Goal: Manage account settings

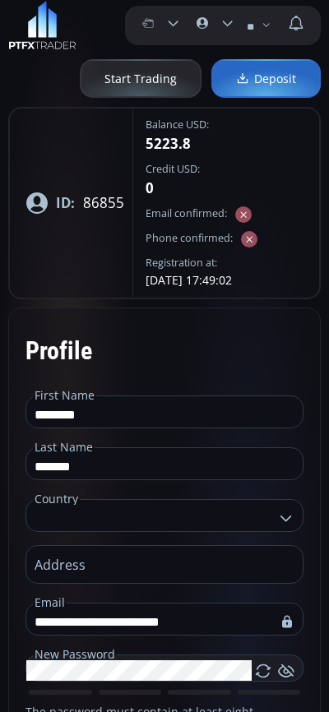
type input "**********"
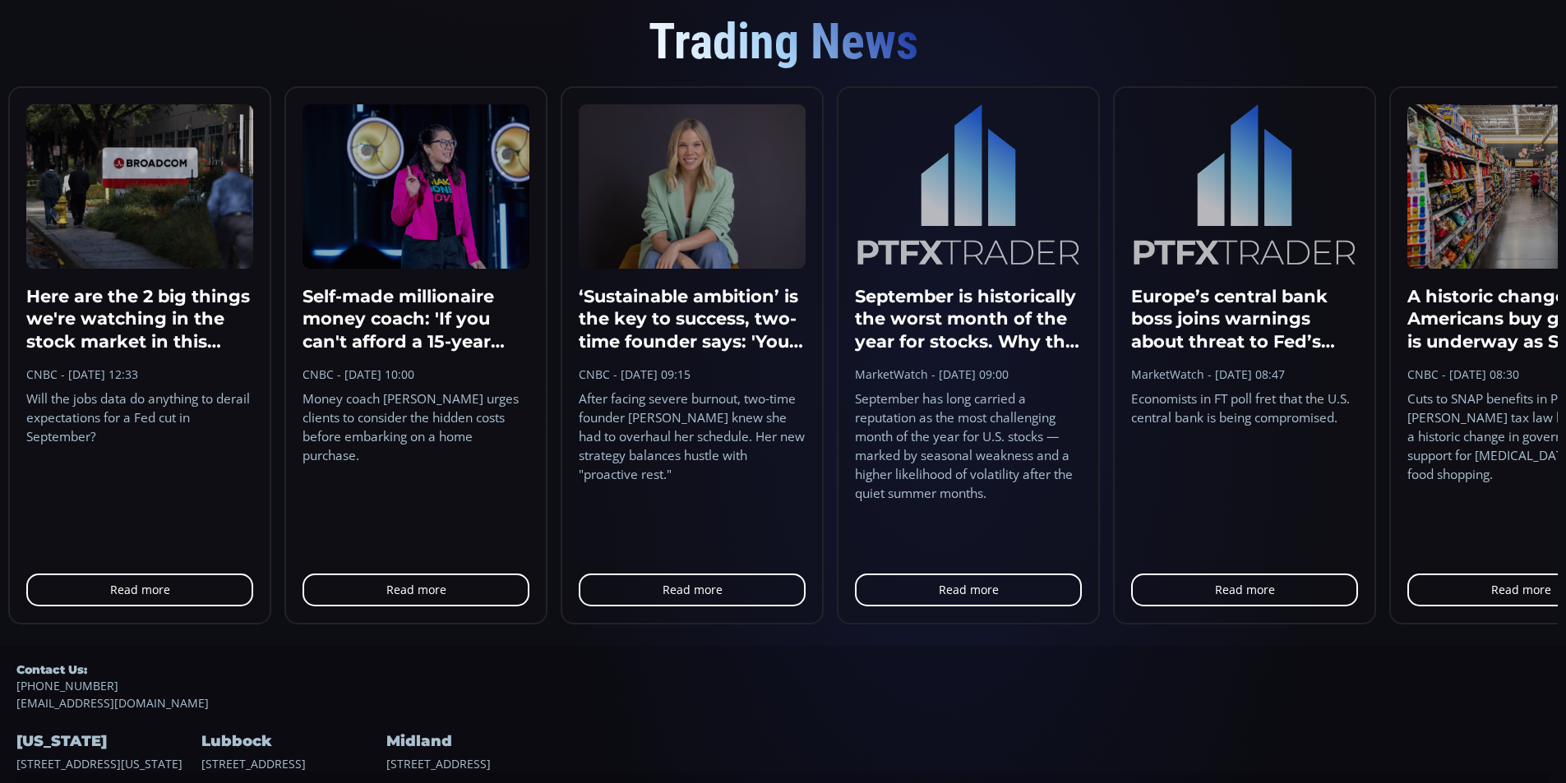
scroll to position [1565, 0]
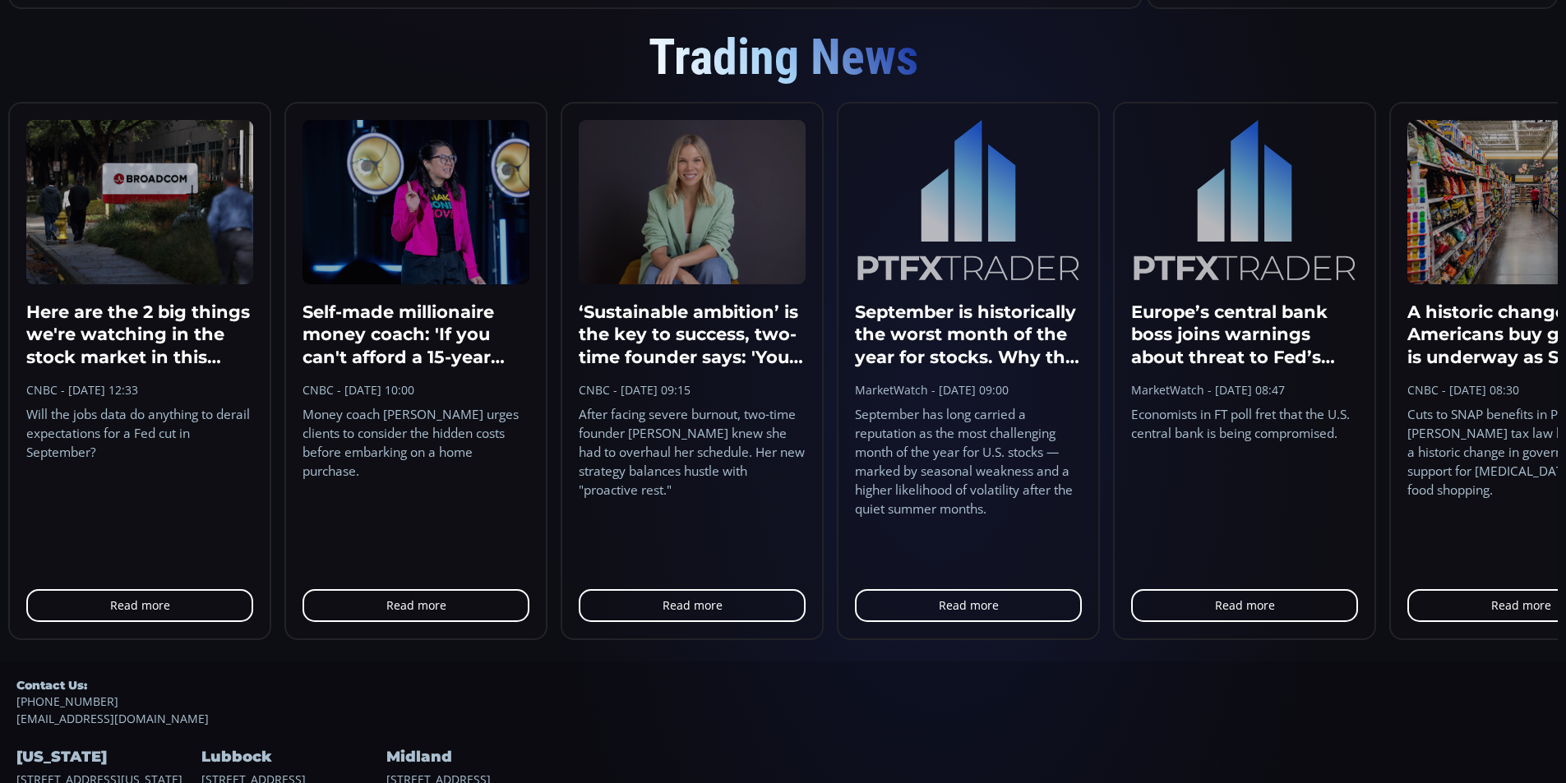
scroll to position [1565, 0]
